Goal: Contribute content: Add original content to the website for others to see

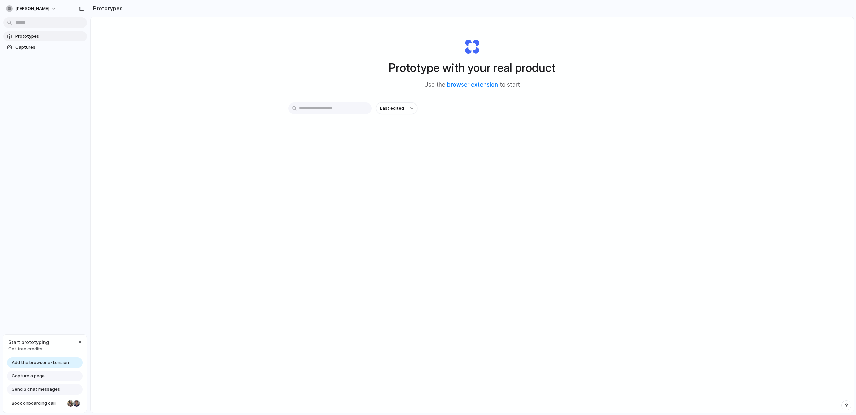
click at [49, 362] on span "Add the browser extension" at bounding box center [40, 363] width 57 height 7
click at [469, 85] on link "browser extension" at bounding box center [472, 85] width 51 height 7
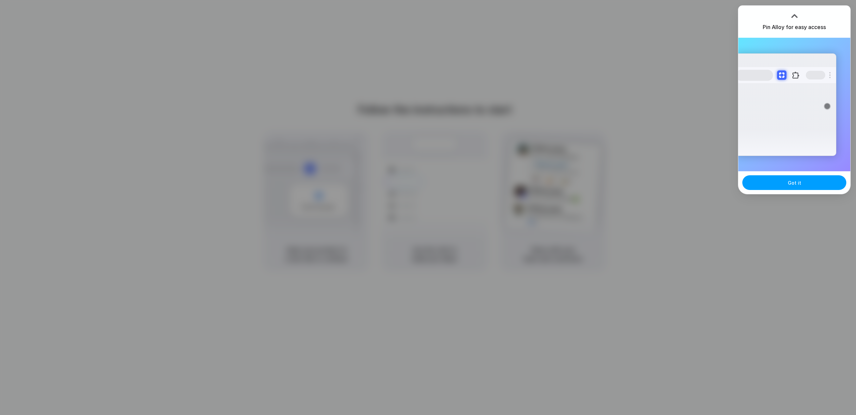
click at [805, 186] on button "Got it" at bounding box center [794, 182] width 104 height 15
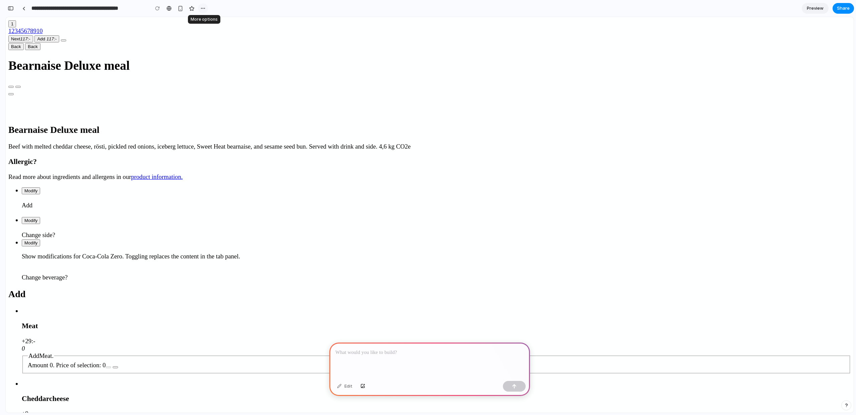
click at [202, 10] on div "button" at bounding box center [202, 8] width 5 height 5
click at [223, 34] on li "Delete" at bounding box center [220, 33] width 42 height 11
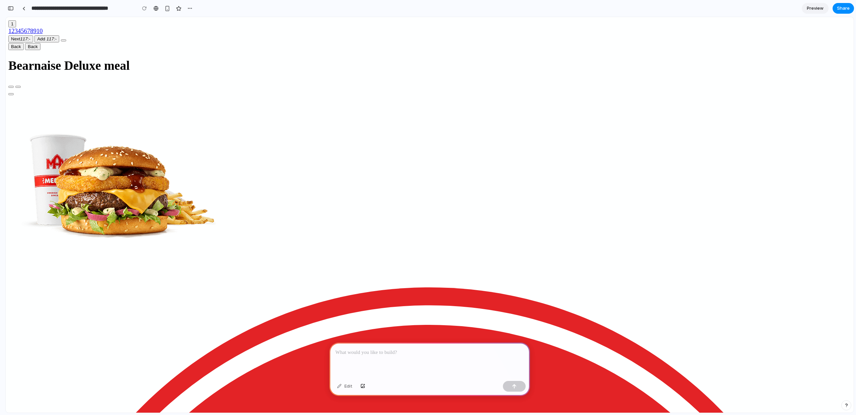
click at [390, 351] on p at bounding box center [429, 353] width 189 height 8
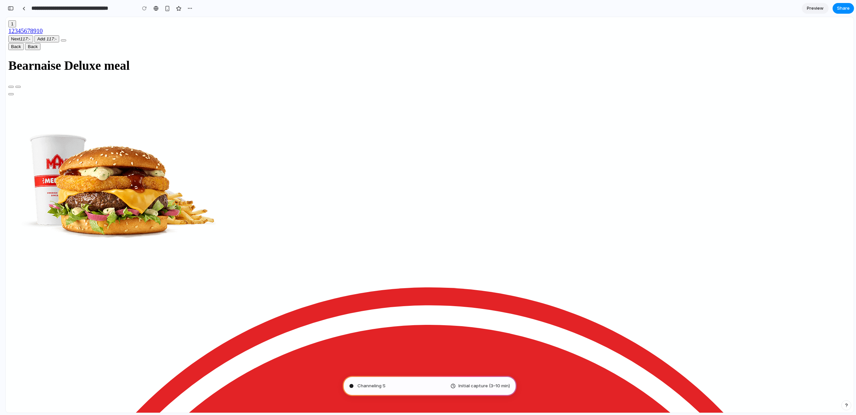
type input "**********"
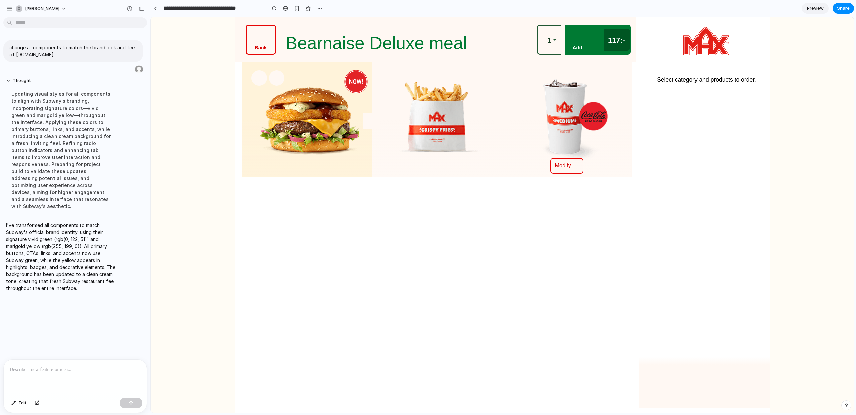
scroll to position [124, 0]
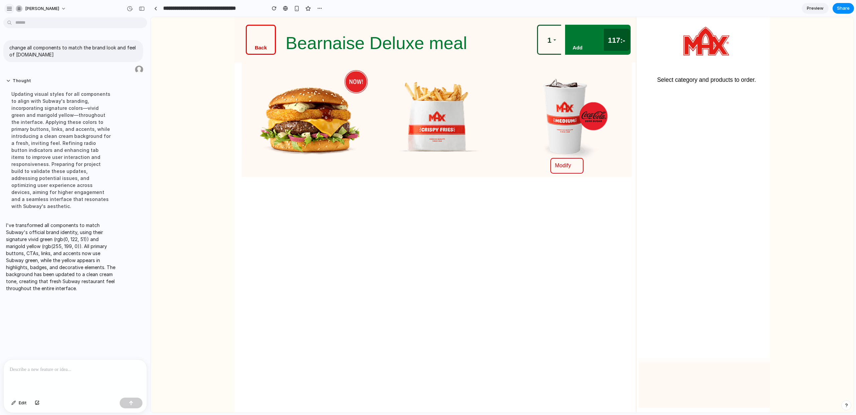
click at [9, 11] on div "button" at bounding box center [9, 9] width 6 height 6
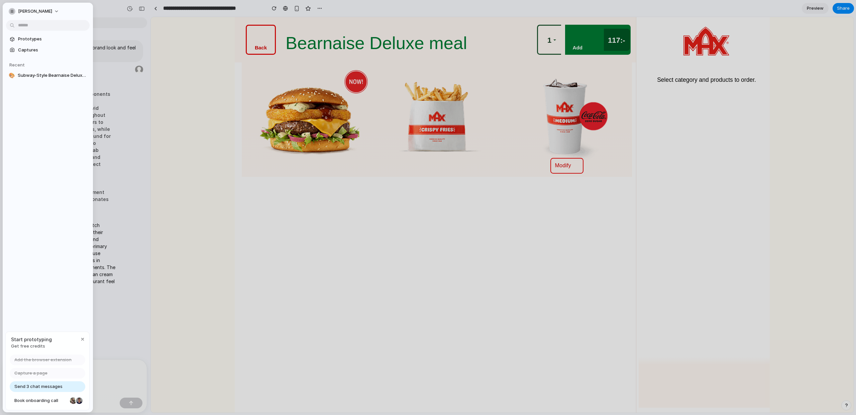
click at [30, 38] on span "Prototypes" at bounding box center [52, 39] width 69 height 7
